Goal: Information Seeking & Learning: Learn about a topic

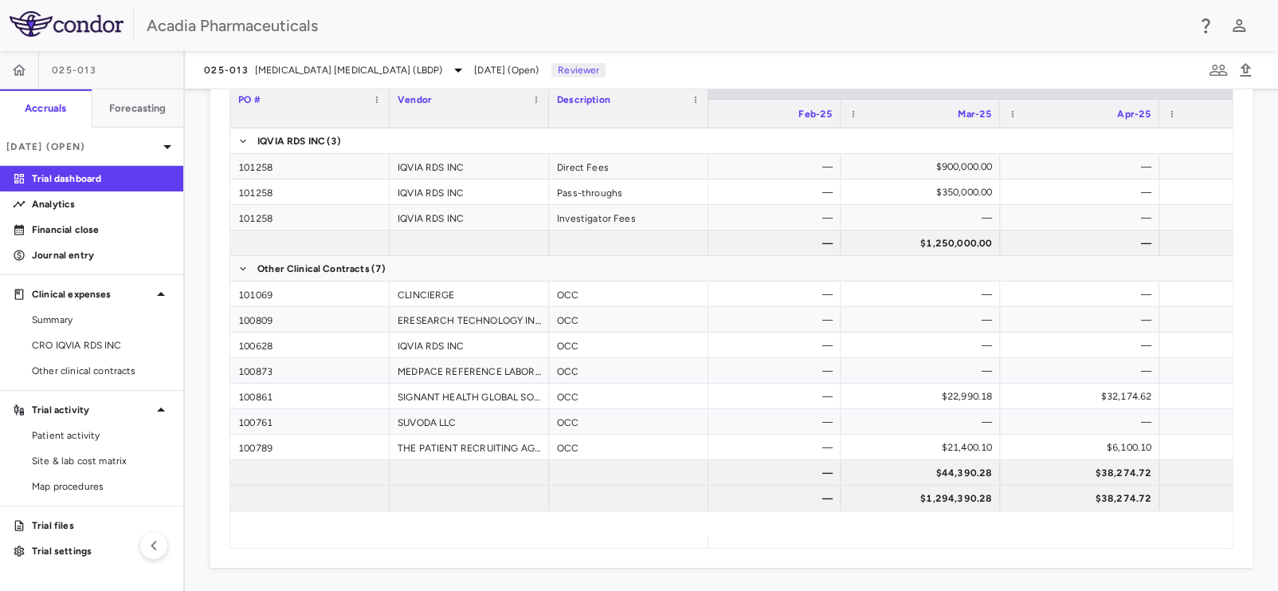
scroll to position [0, 1400]
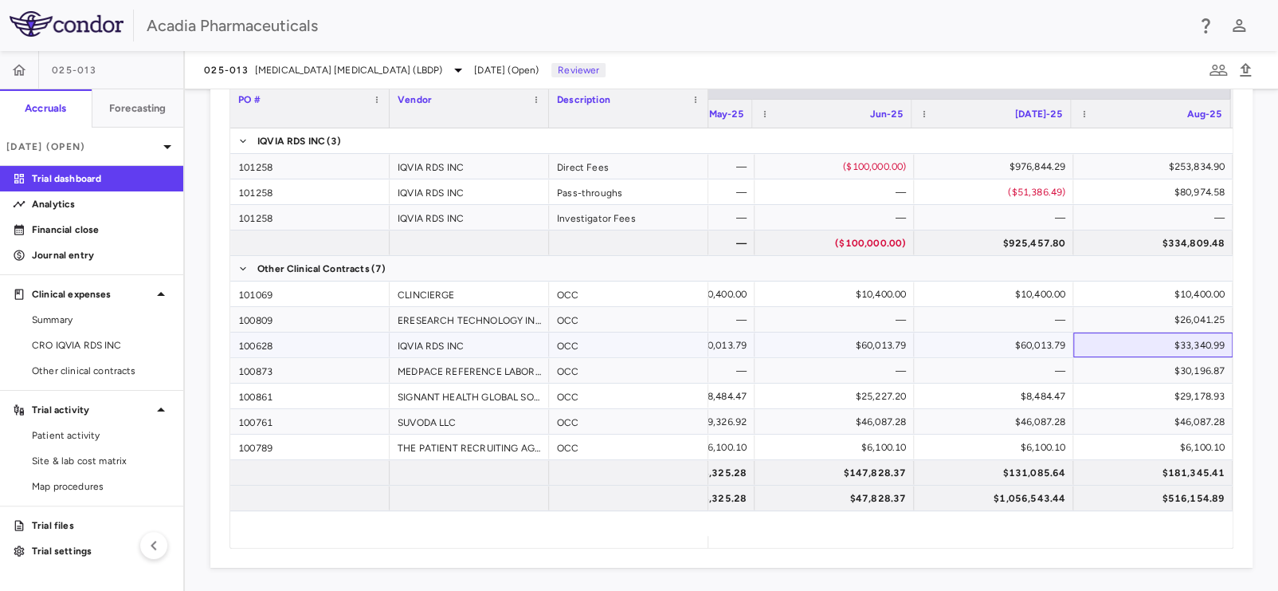
drag, startPoint x: 1151, startPoint y: 343, endPoint x: 1202, endPoint y: 343, distance: 51.0
click at [1202, 343] on div "$33,340.99" at bounding box center [1156, 345] width 137 height 26
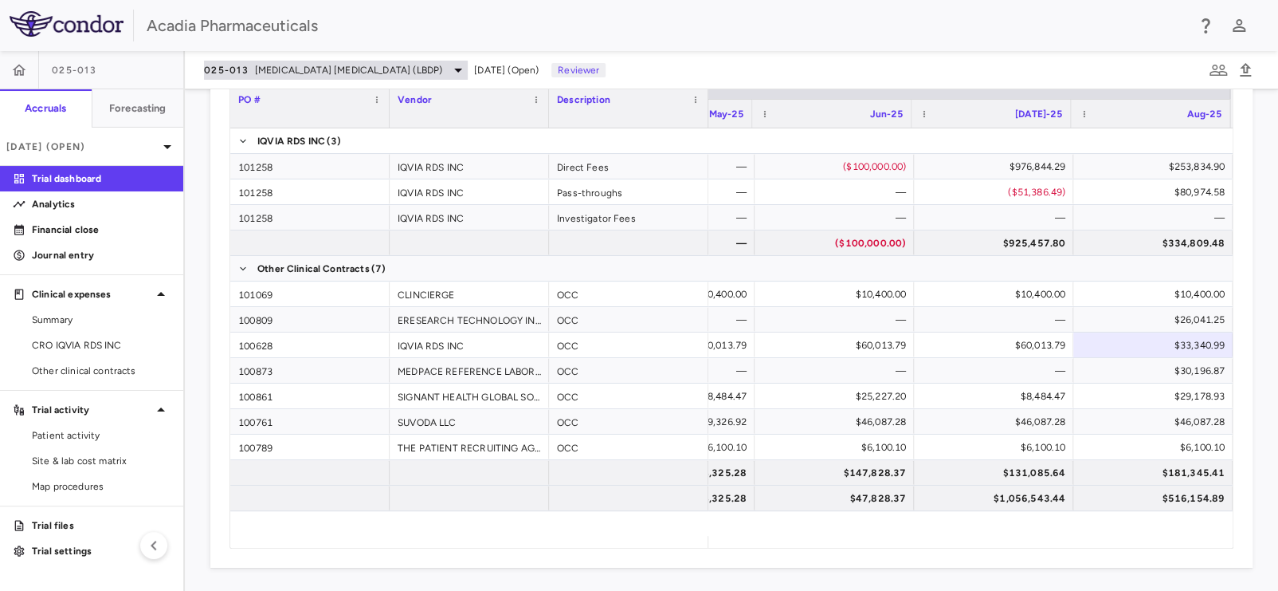
click at [261, 65] on span "Lewy Body Dementia Psychosis (LBDP)" at bounding box center [348, 70] width 187 height 14
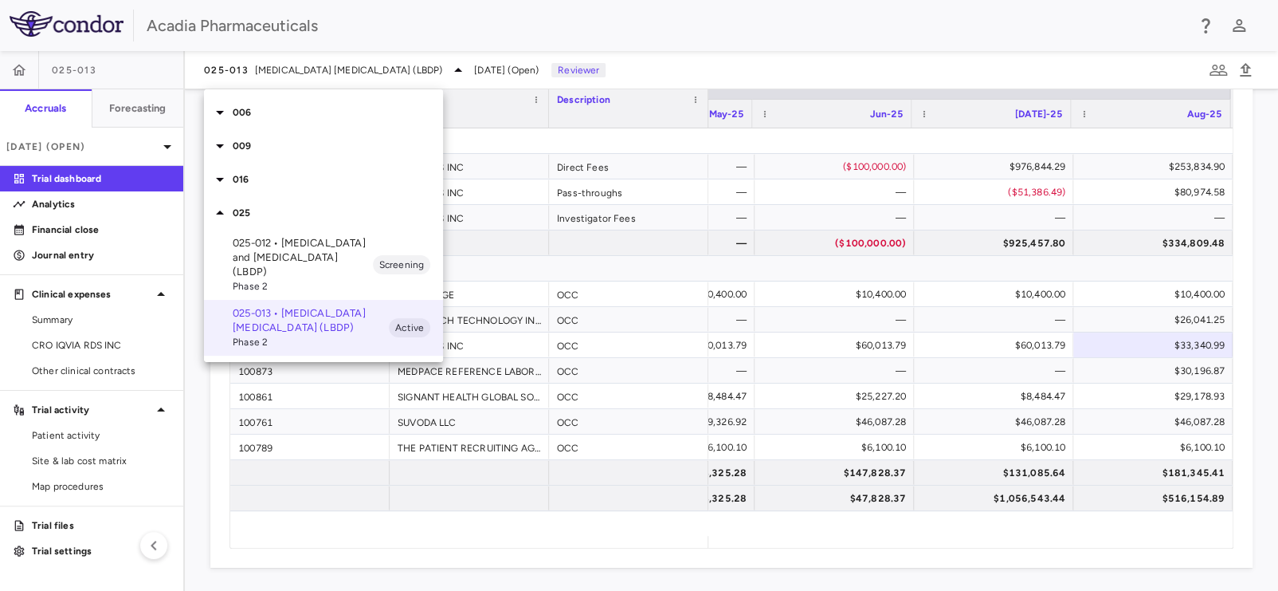
click at [263, 245] on p "025-012 • Lewy Body Dementia and Psychosis (LBDP)" at bounding box center [303, 257] width 140 height 43
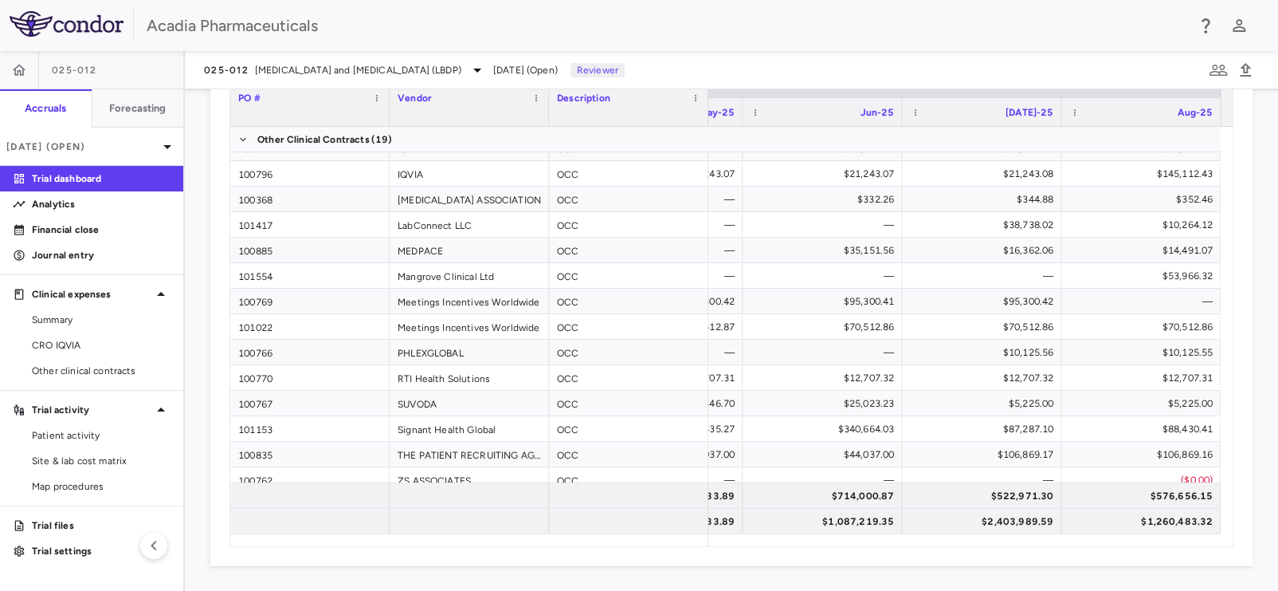
scroll to position [281, 0]
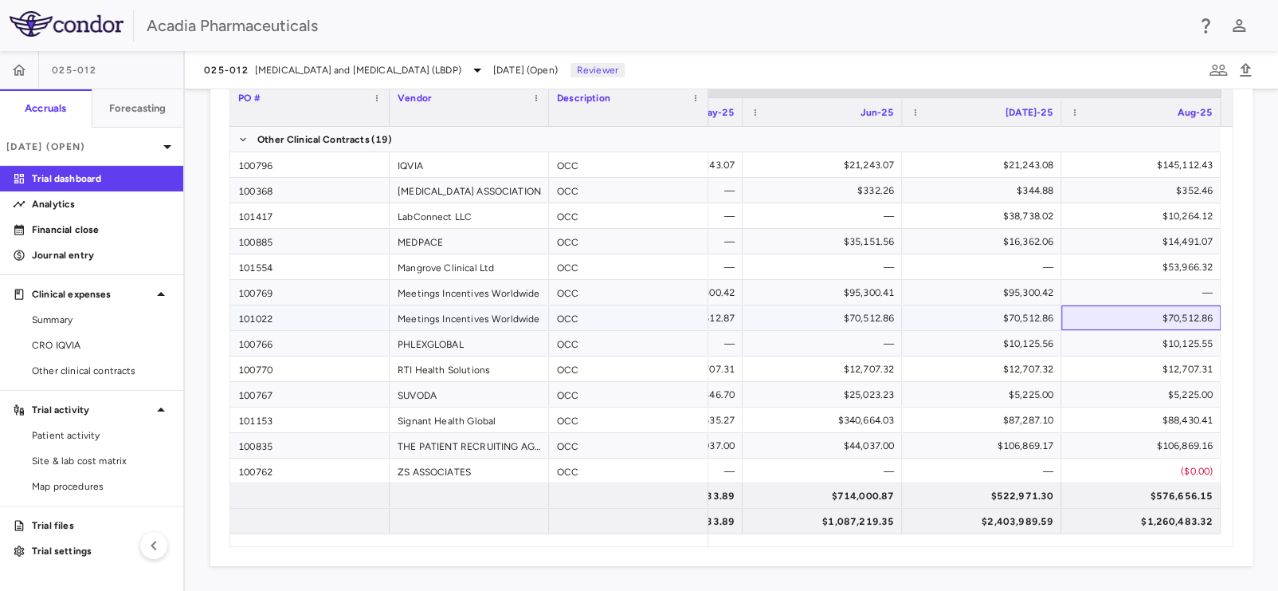
click at [1164, 310] on div "$70,512.86" at bounding box center [1144, 318] width 137 height 26
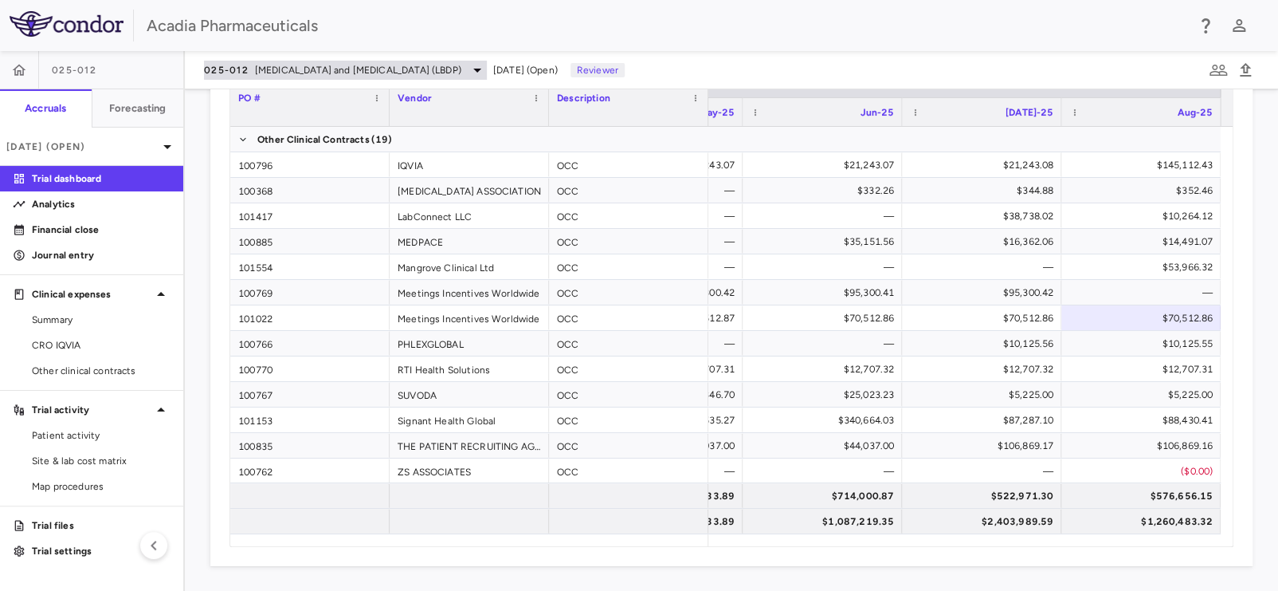
click at [391, 71] on span "Lewy Body Dementia and Psychosis (LBDP)" at bounding box center [358, 70] width 206 height 14
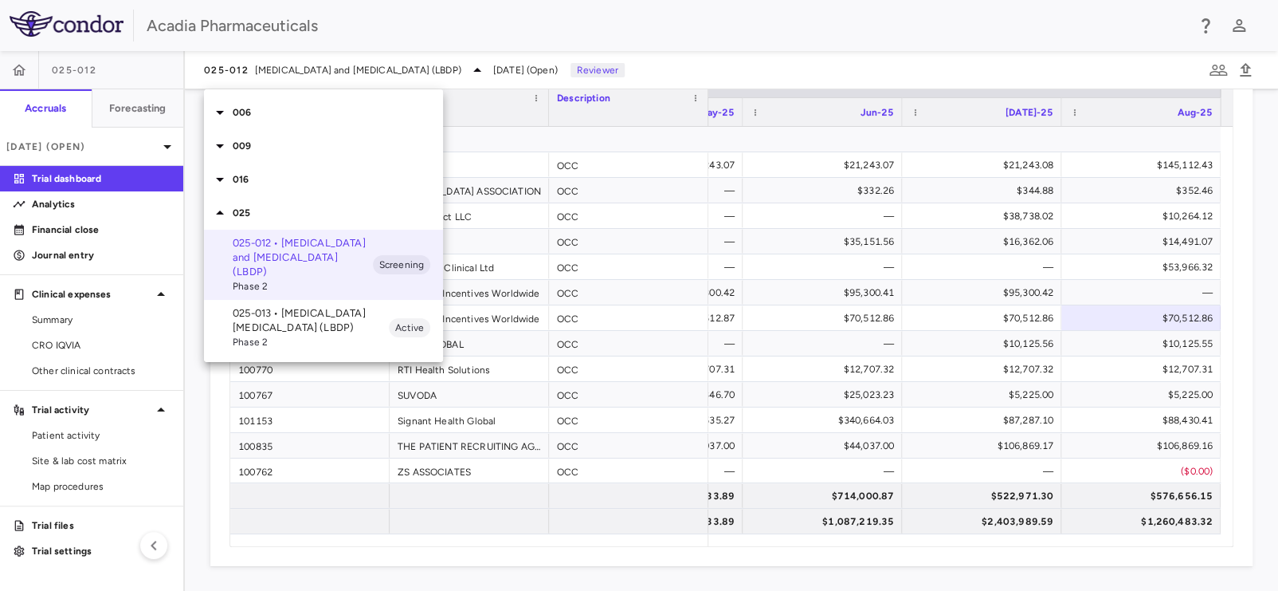
click at [219, 185] on icon at bounding box center [219, 179] width 19 height 19
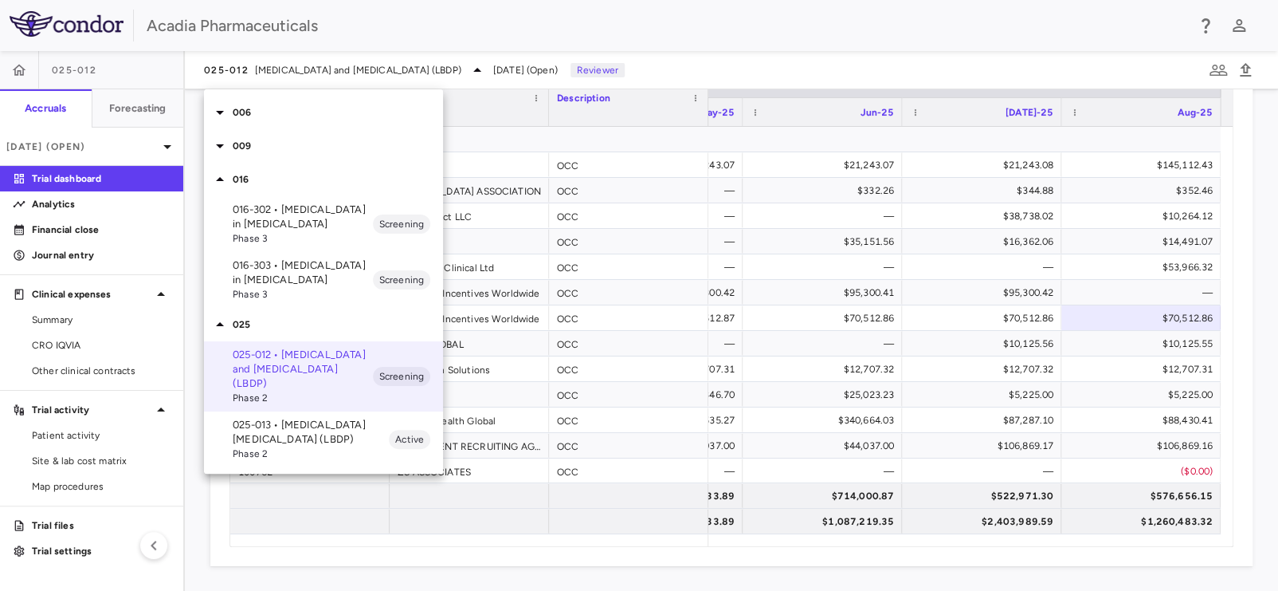
click at [270, 220] on p "016-302 • Hyperphagia in Prader-Willi Syndrome" at bounding box center [303, 216] width 140 height 29
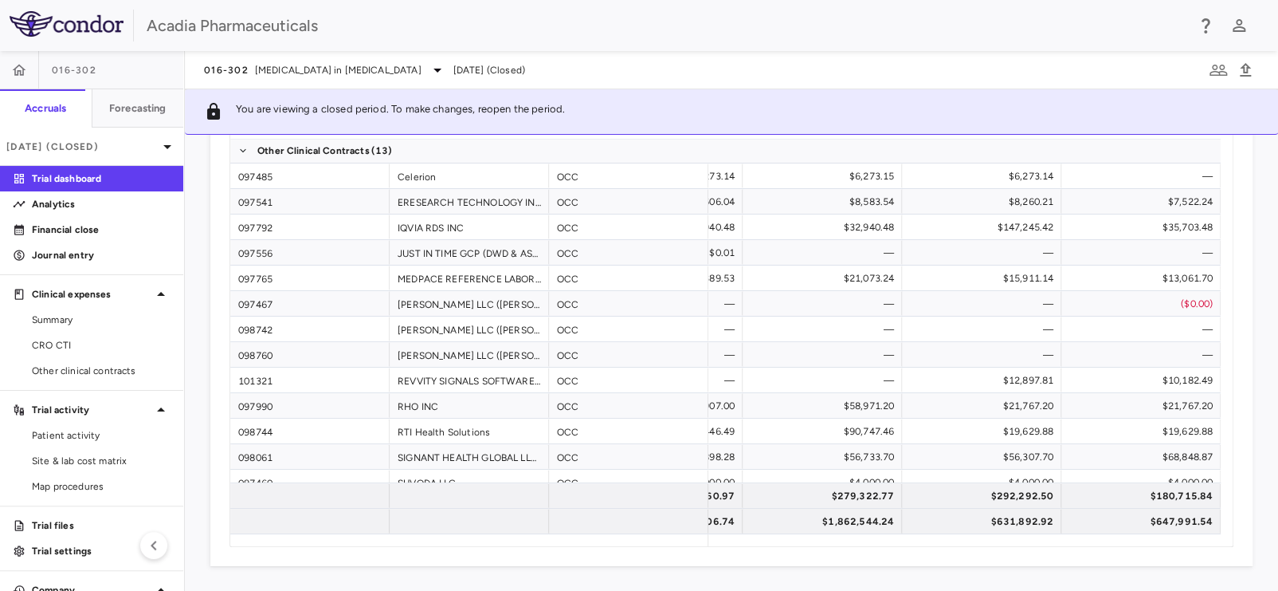
scroll to position [108, 0]
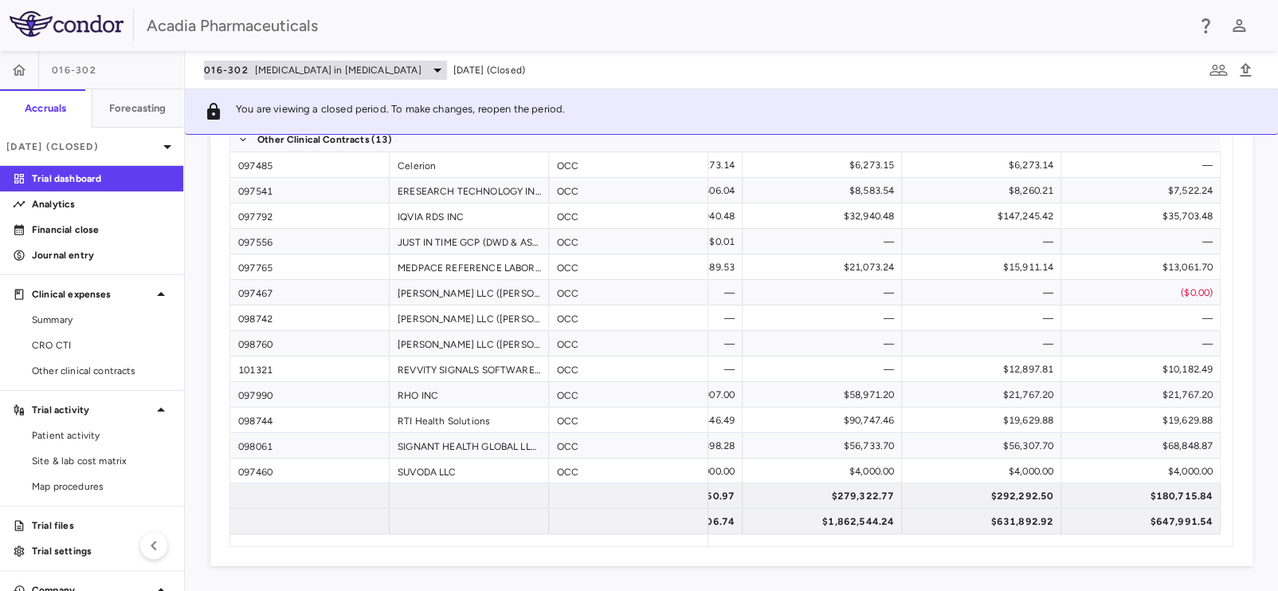
click at [310, 70] on span "Hyperphagia in Prader-Willi Syndrome" at bounding box center [338, 70] width 167 height 14
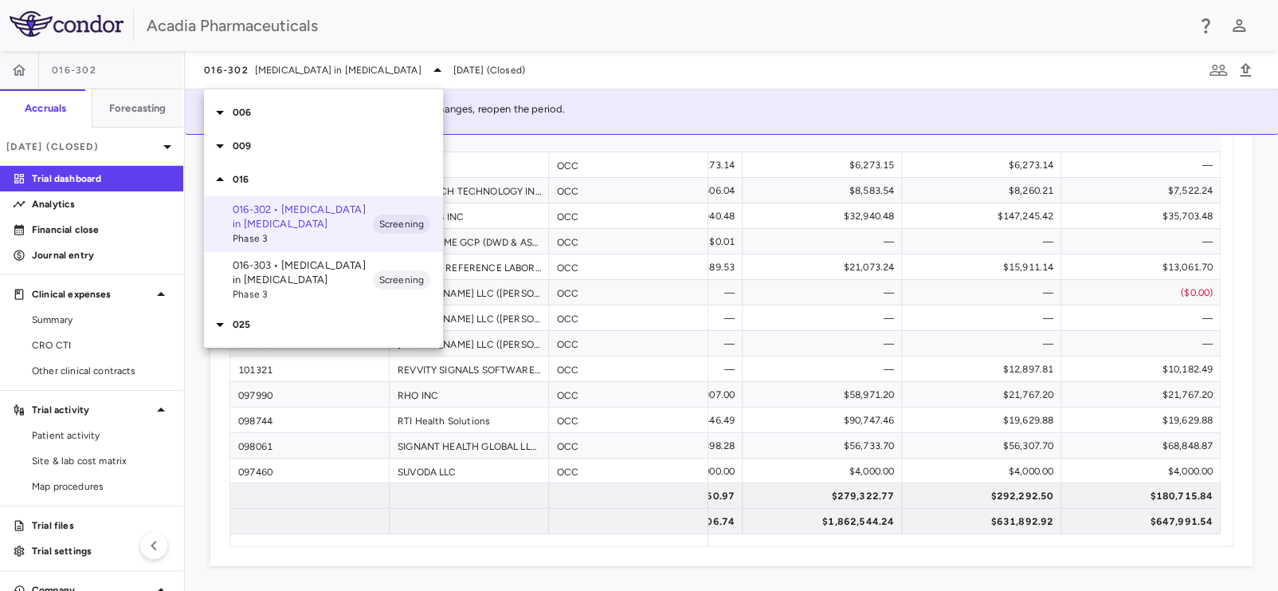
click at [271, 280] on p "016-303 • Hyperphagia in Prader-Willi Syndrome" at bounding box center [303, 272] width 140 height 29
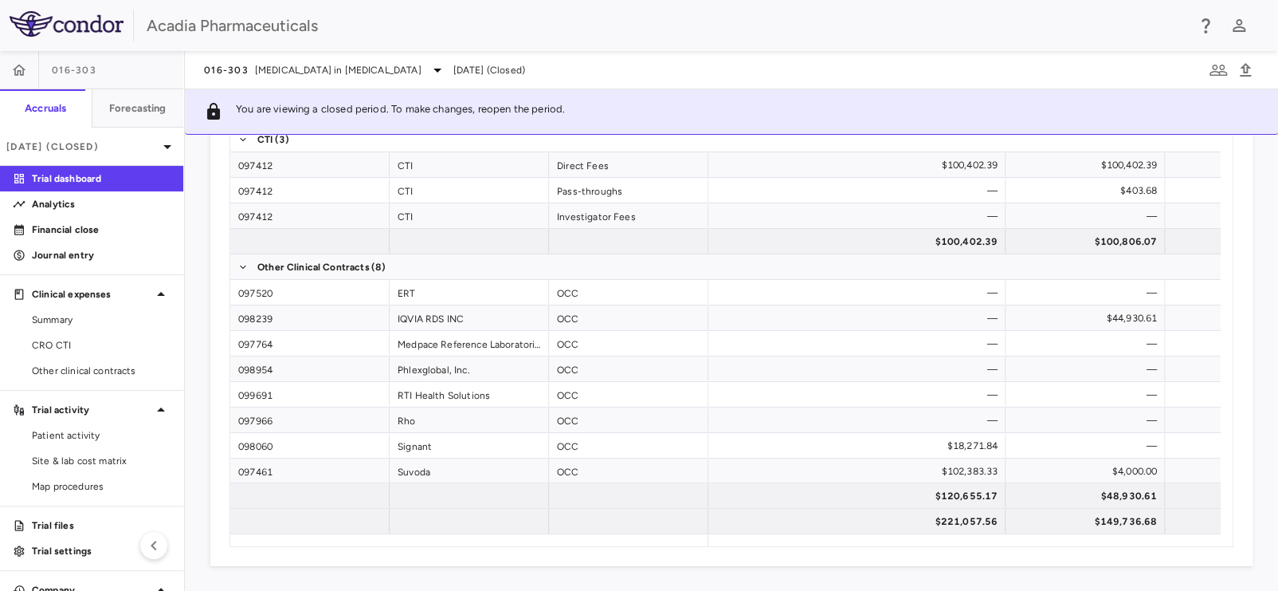
scroll to position [0, 2872]
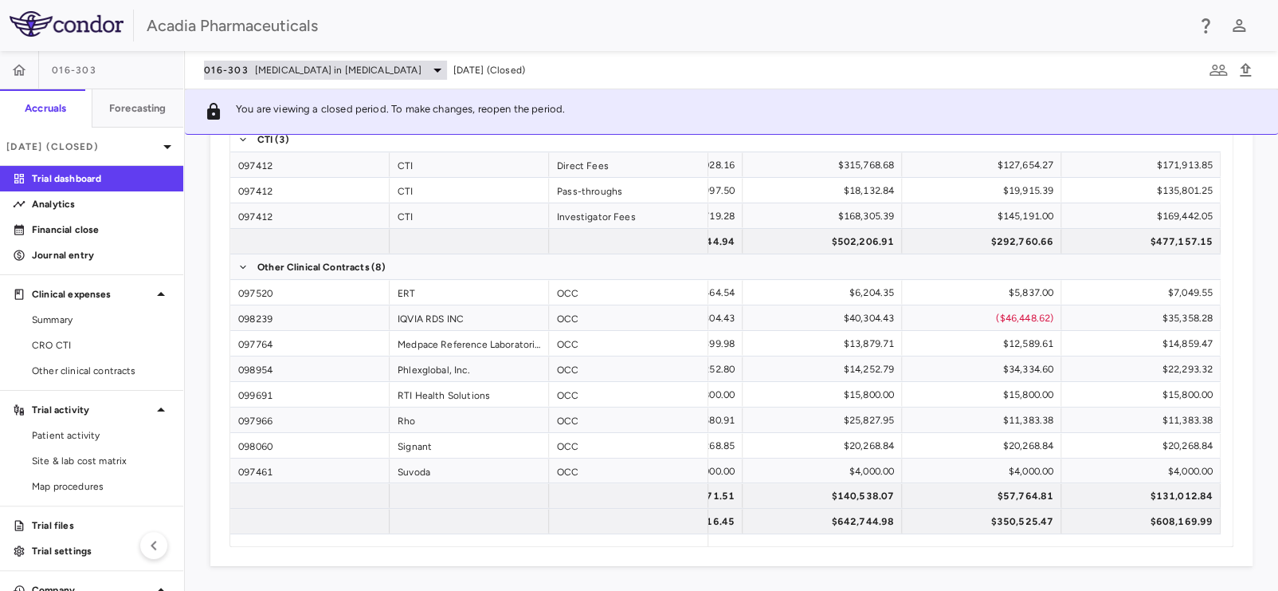
click at [372, 77] on span "Hyperphagia in Prader-Willi Syndrome" at bounding box center [338, 70] width 167 height 14
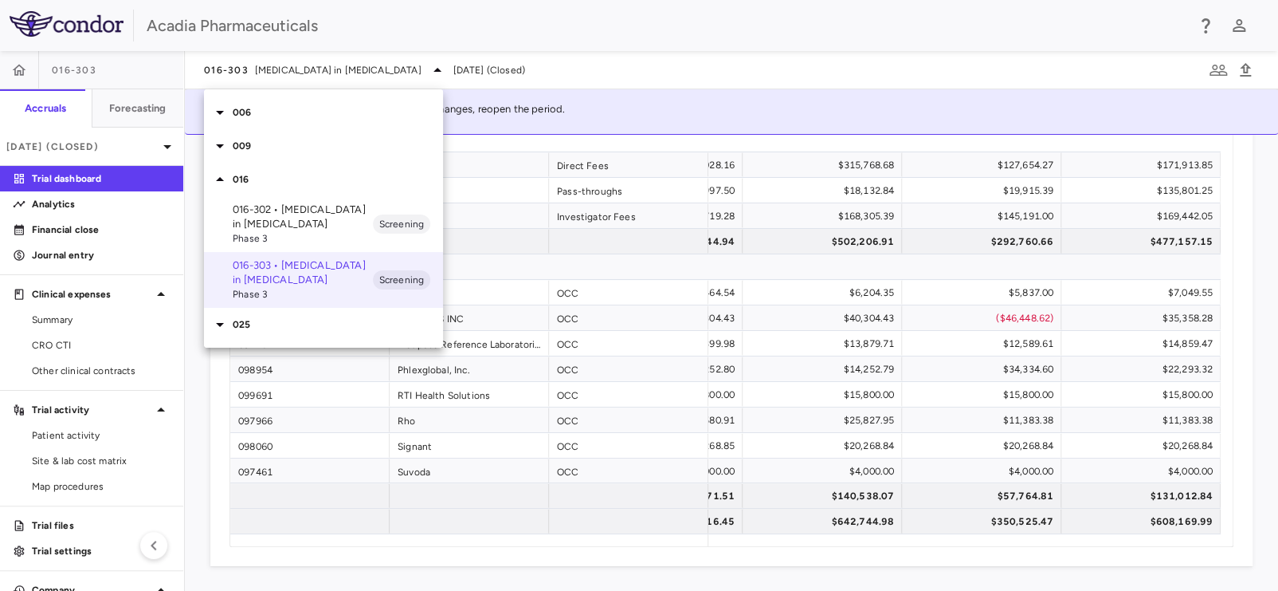
click at [226, 116] on icon at bounding box center [219, 112] width 19 height 19
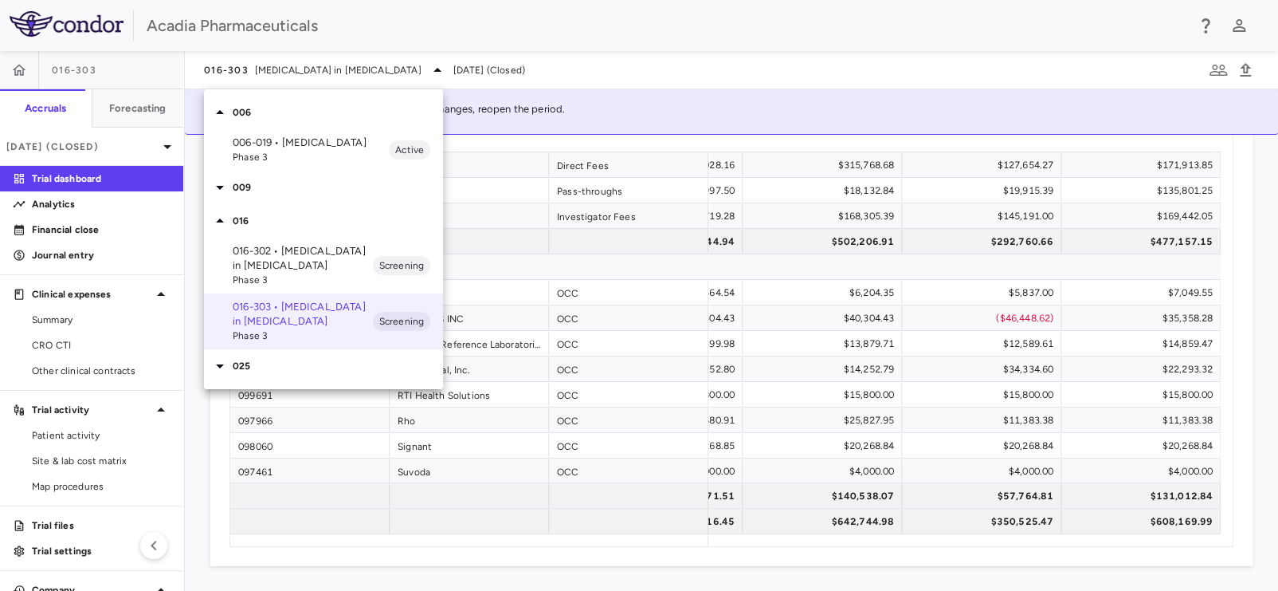
click at [250, 153] on span "Phase 3" at bounding box center [311, 157] width 156 height 14
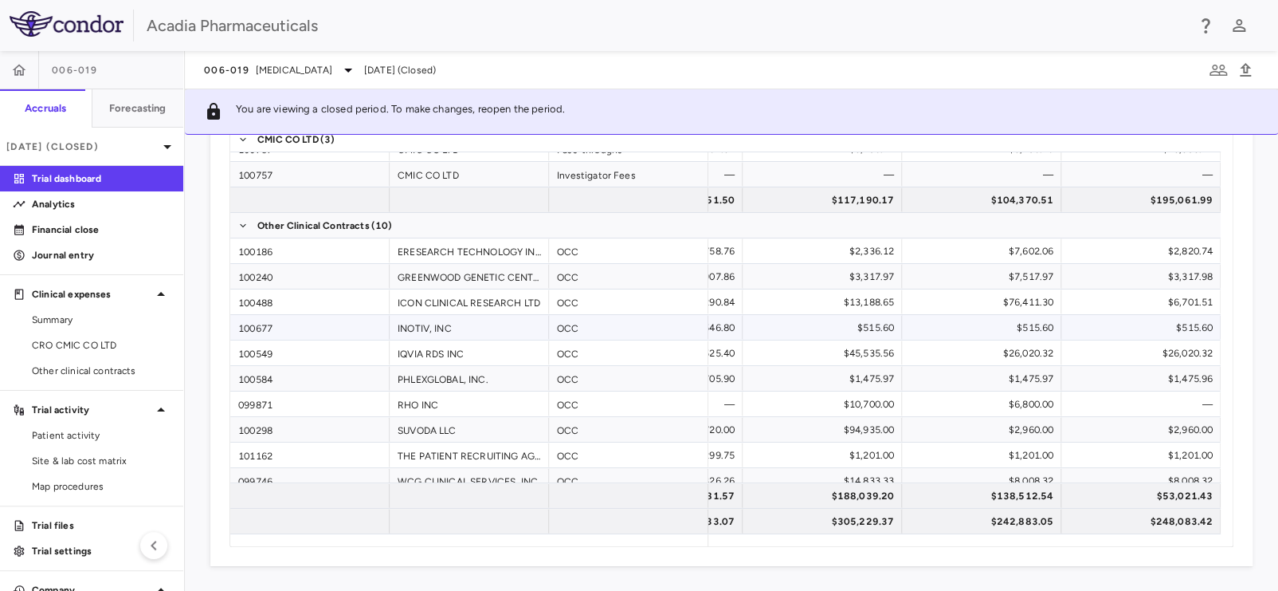
scroll to position [51, 0]
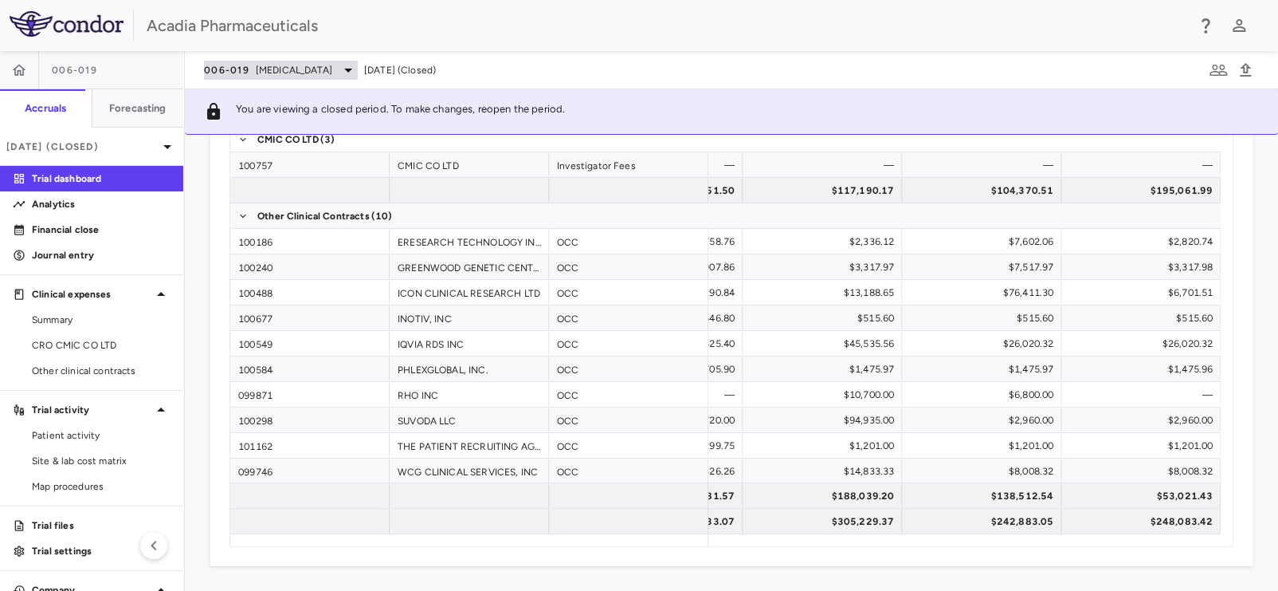
click at [281, 72] on span "Rett Syndrome" at bounding box center [294, 70] width 77 height 14
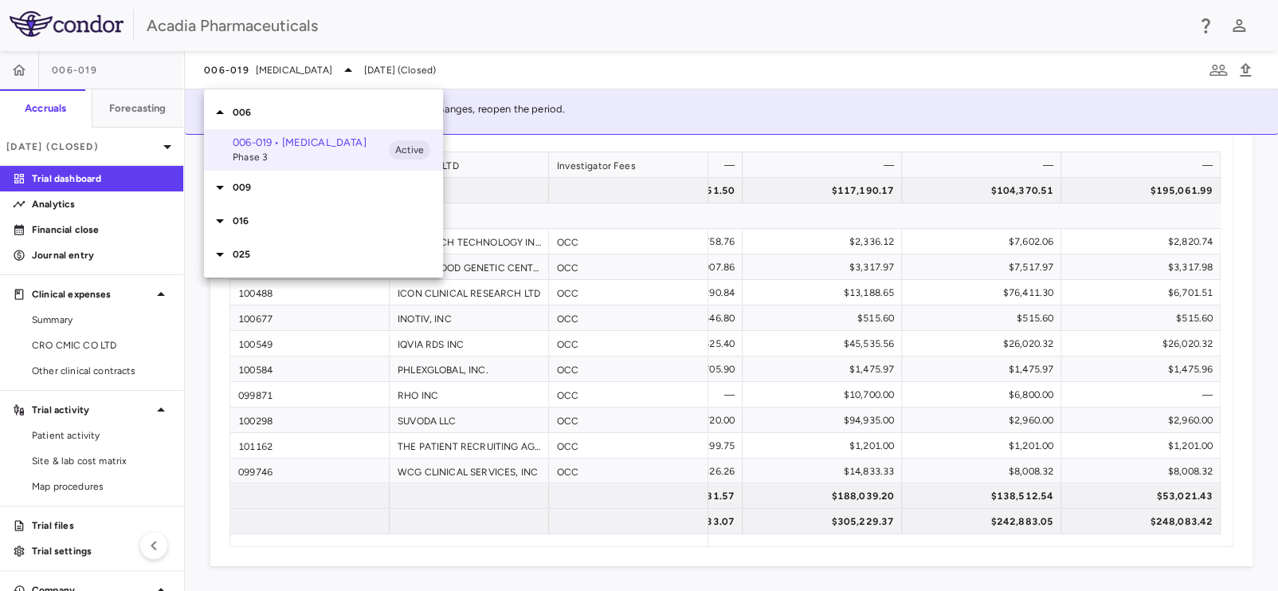
click at [221, 191] on icon at bounding box center [219, 187] width 19 height 19
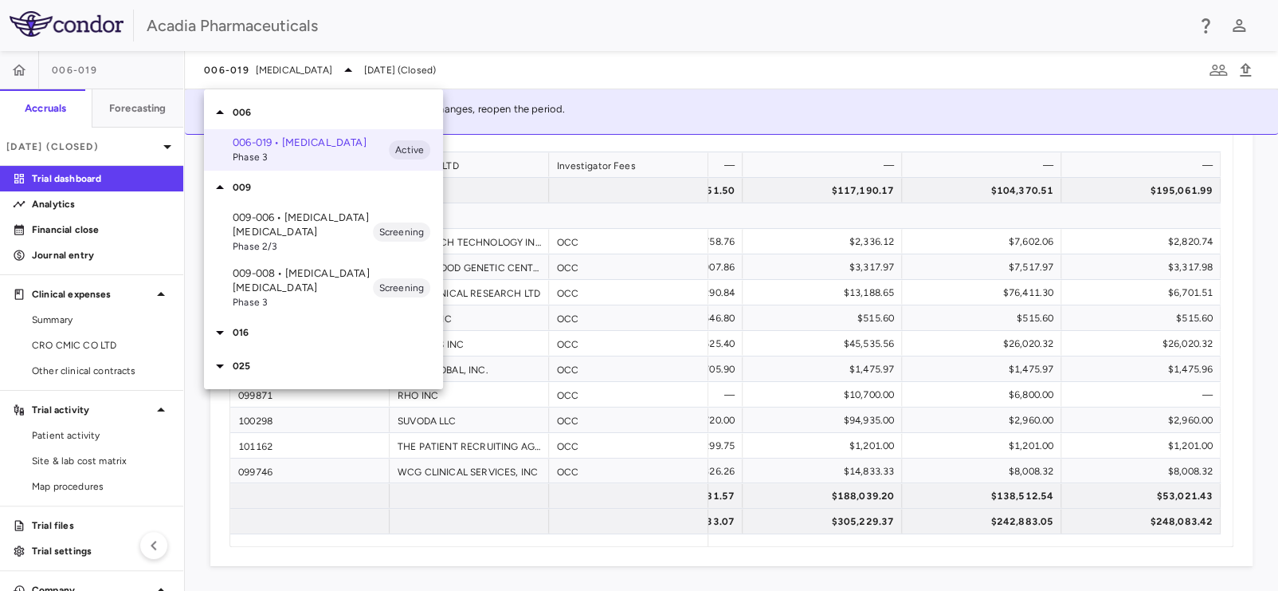
click at [275, 283] on p "009-008 • Alzheimer's Disease Psychosis" at bounding box center [303, 280] width 140 height 29
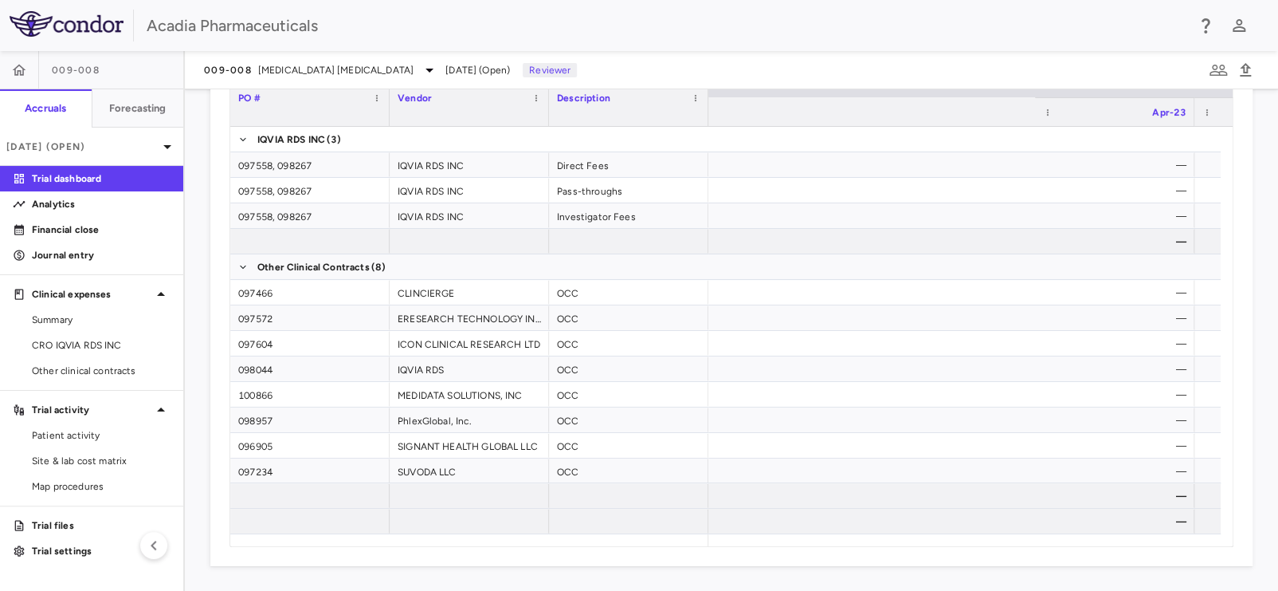
scroll to position [0, 2165]
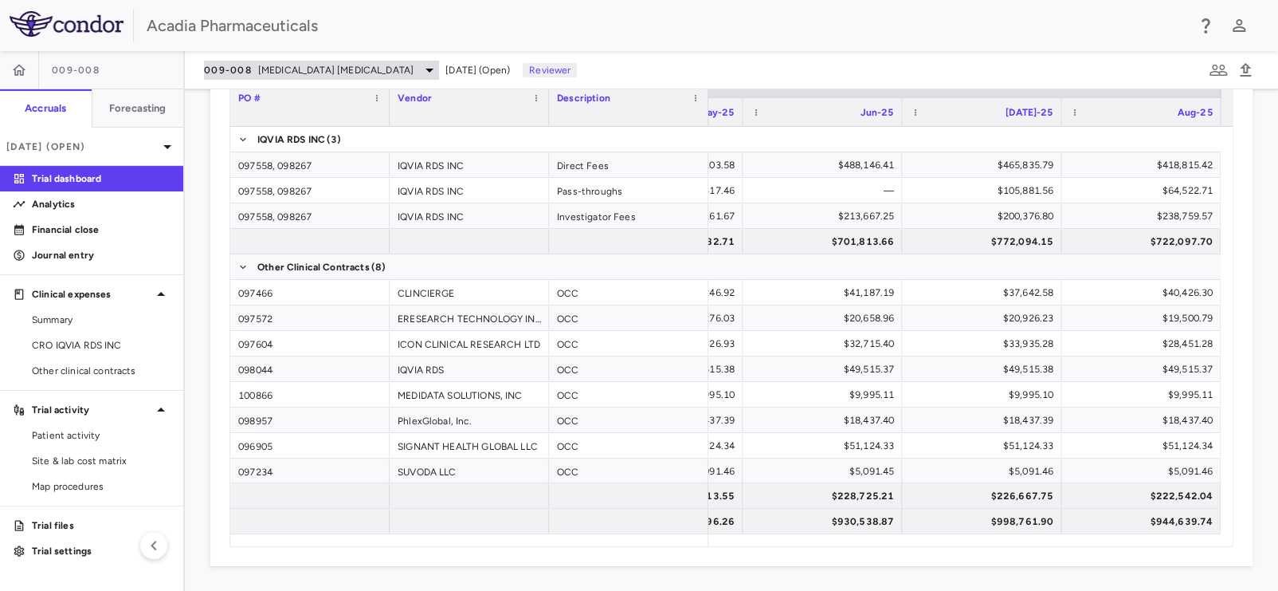
click at [342, 73] on span "Alzheimer's Disease Psychosis" at bounding box center [335, 70] width 155 height 14
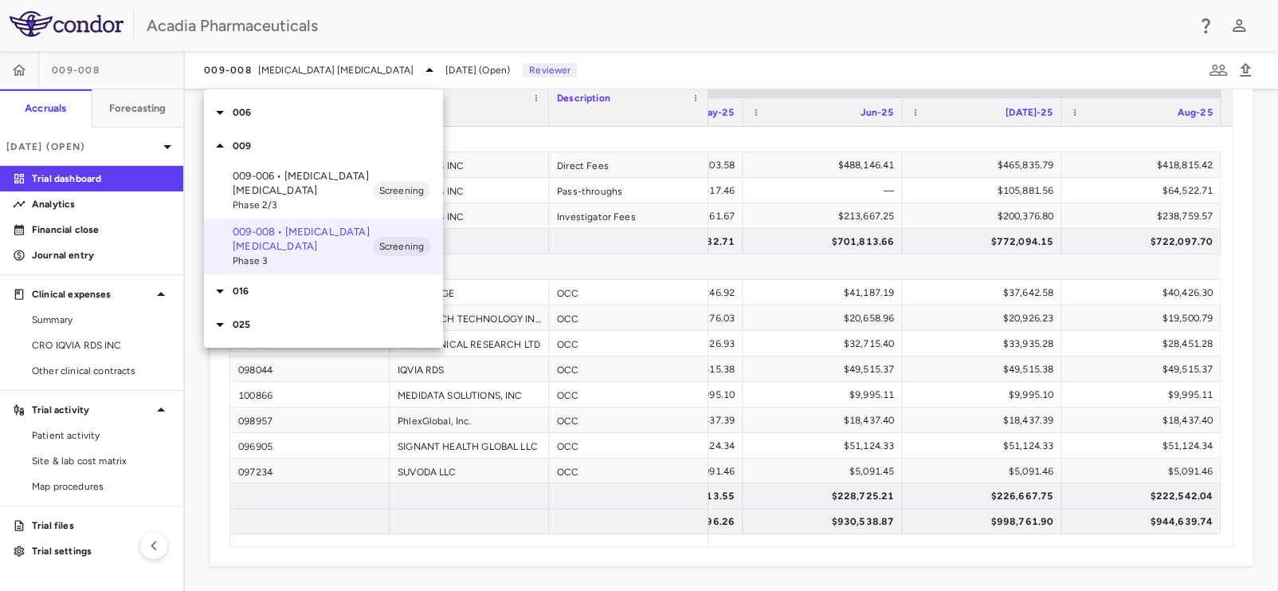
click at [290, 190] on p "009-006 • Alzheimer's Disease Psychosis" at bounding box center [303, 183] width 140 height 29
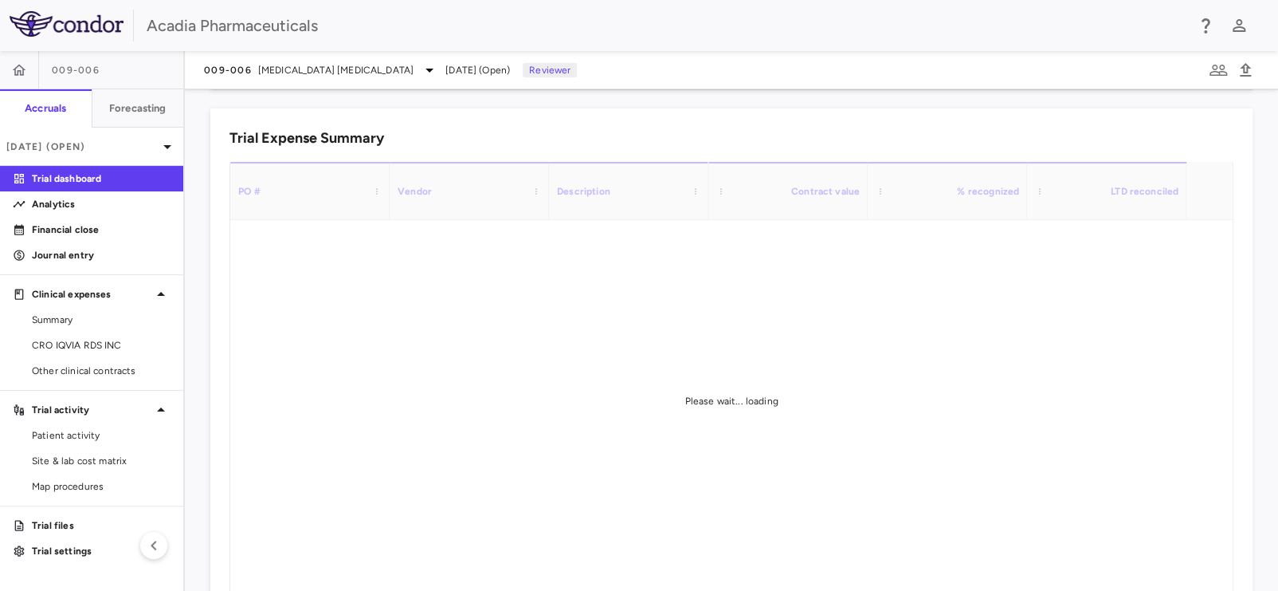
scroll to position [1117, 0]
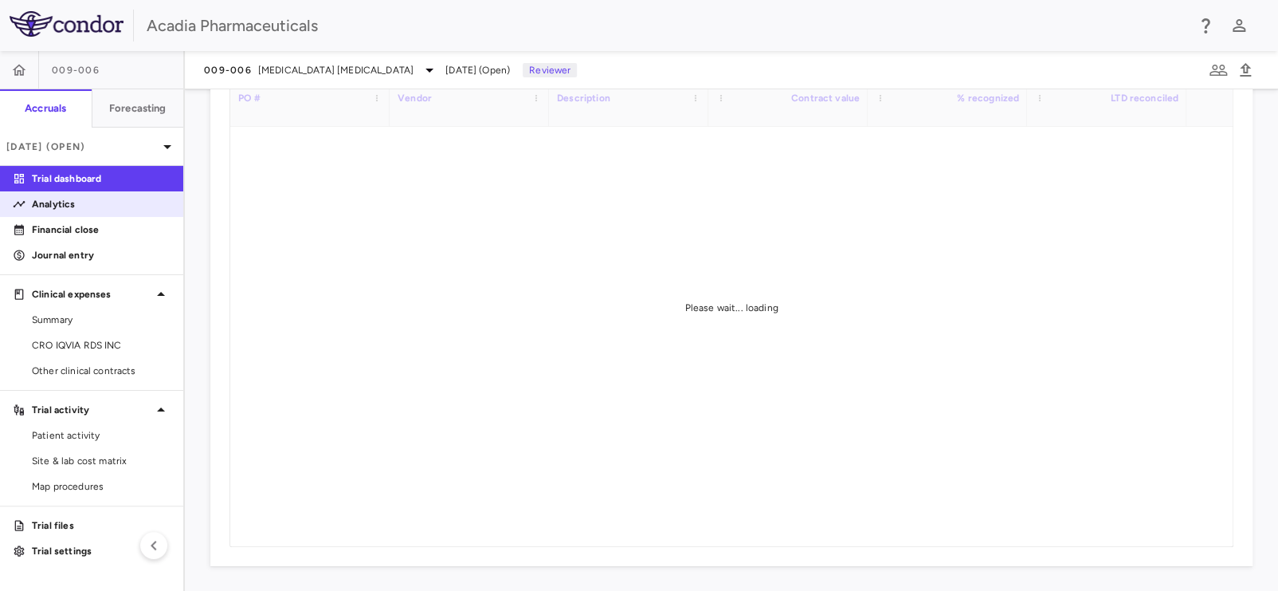
click at [74, 203] on p "Analytics" at bounding box center [101, 204] width 139 height 14
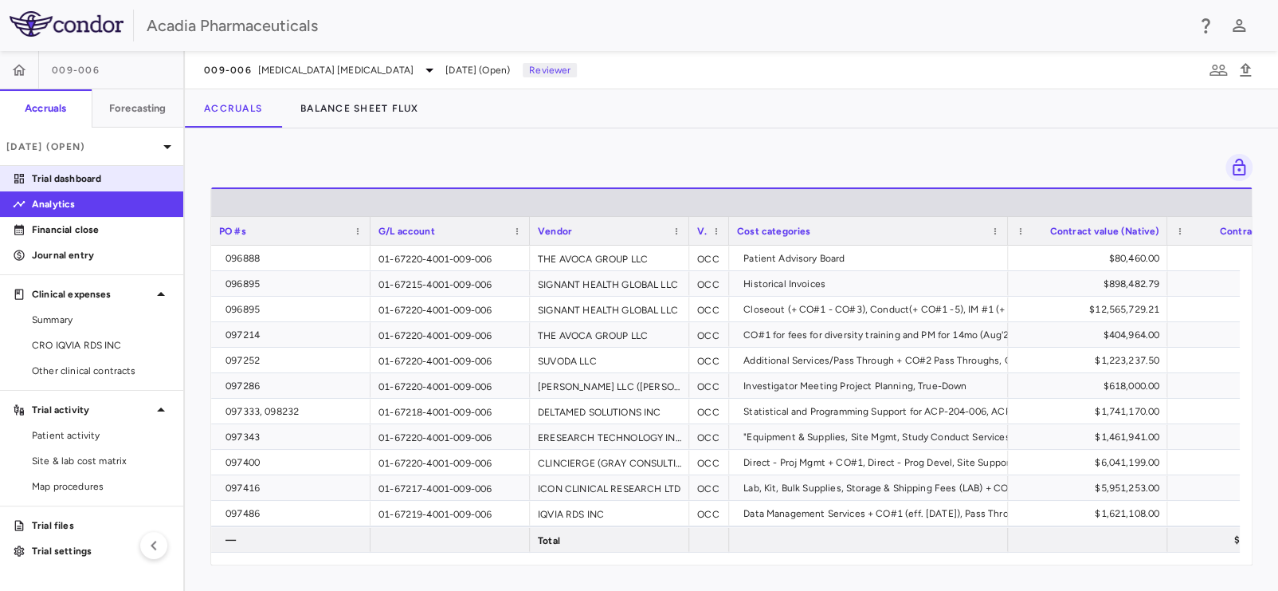
click at [87, 177] on p "Trial dashboard" at bounding box center [101, 178] width 139 height 14
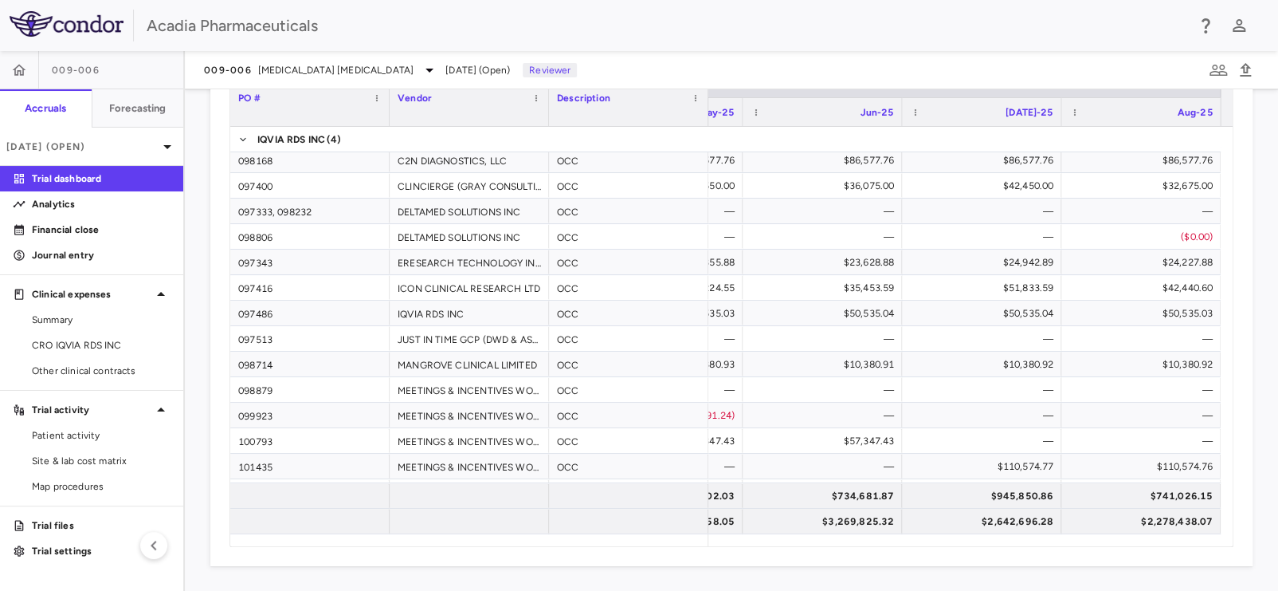
scroll to position [83, 0]
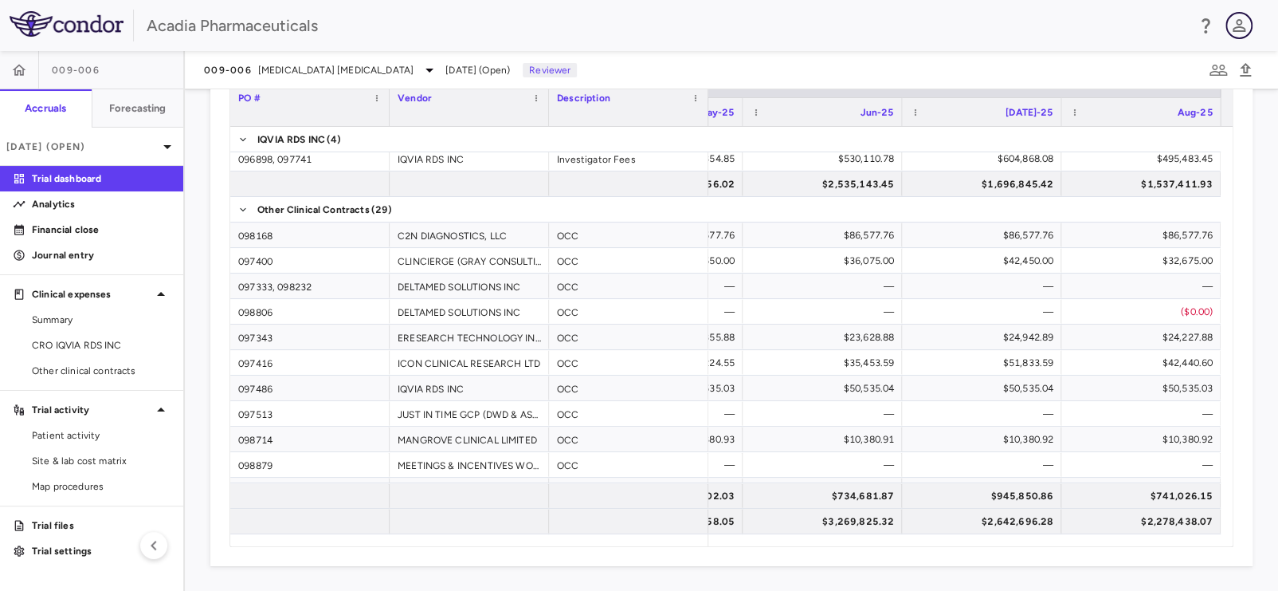
click at [1241, 23] on icon "button" at bounding box center [1239, 25] width 13 height 13
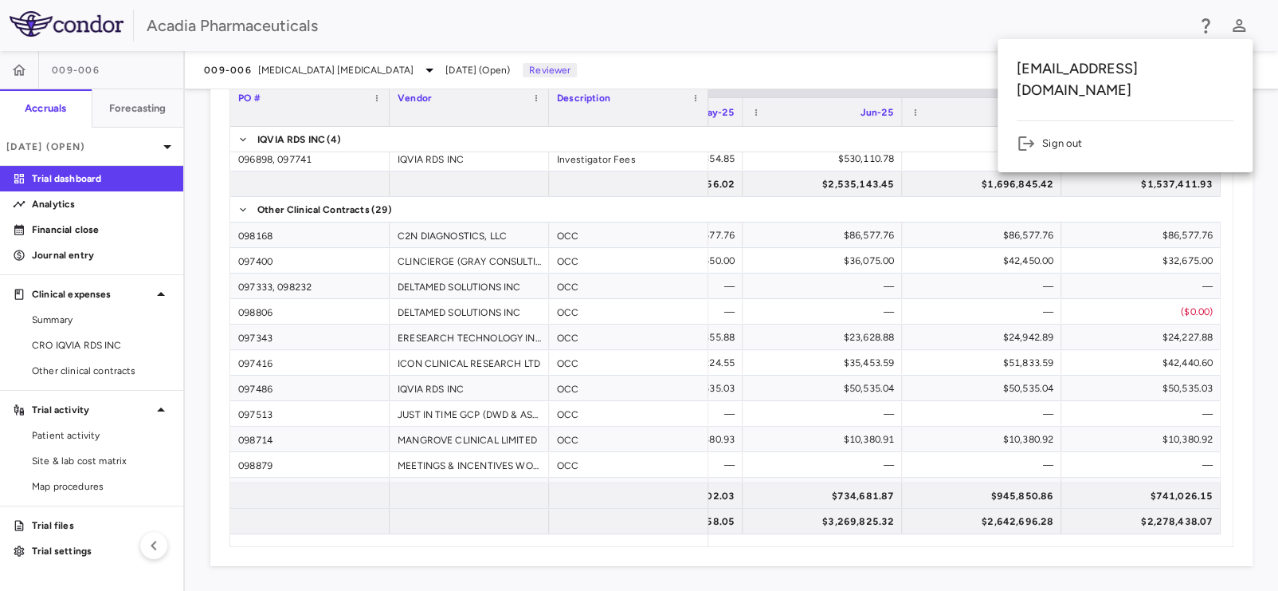
click at [1058, 134] on li "Sign out" at bounding box center [1125, 143] width 217 height 19
